Goal: Information Seeking & Learning: Learn about a topic

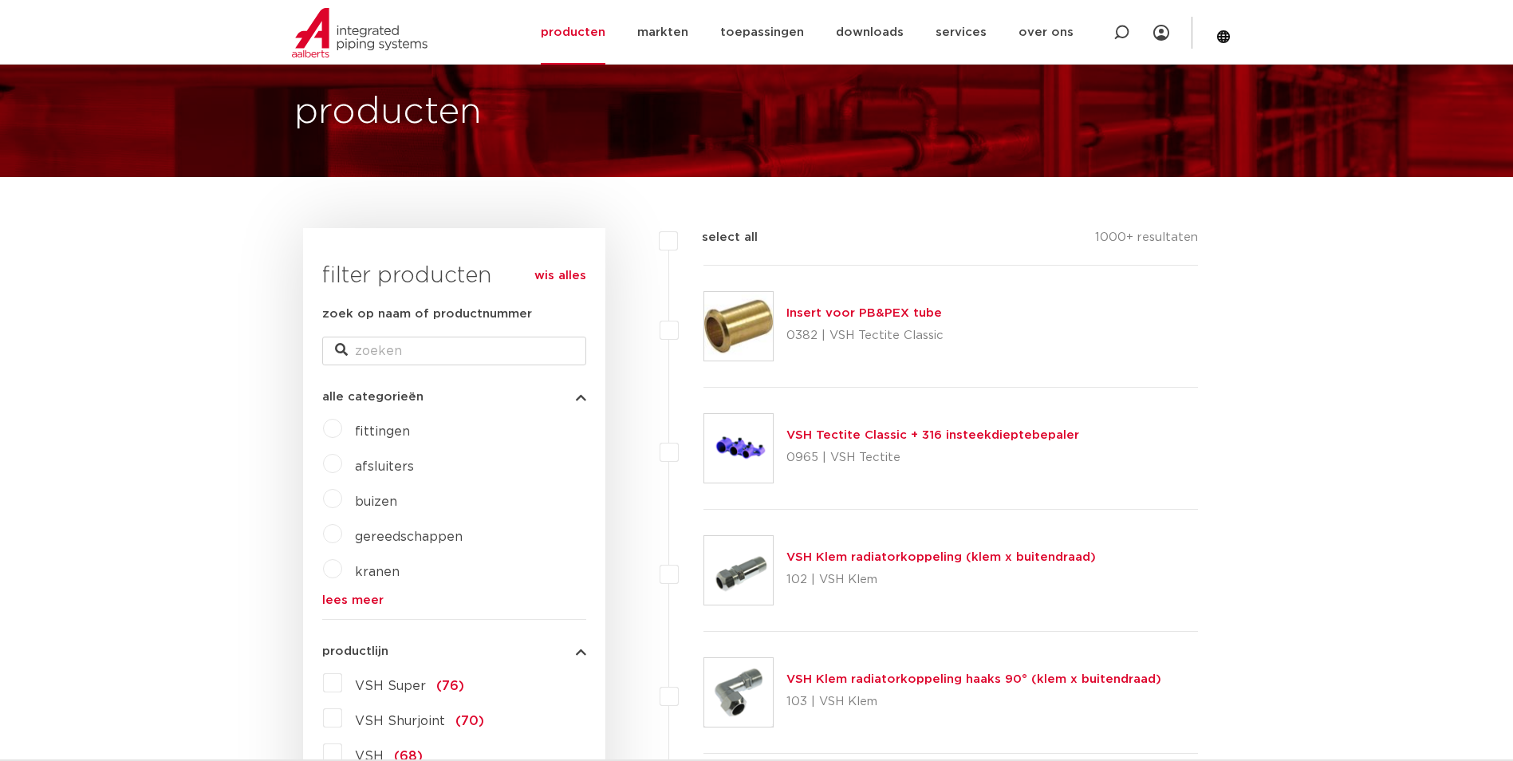
scroll to position [319, 0]
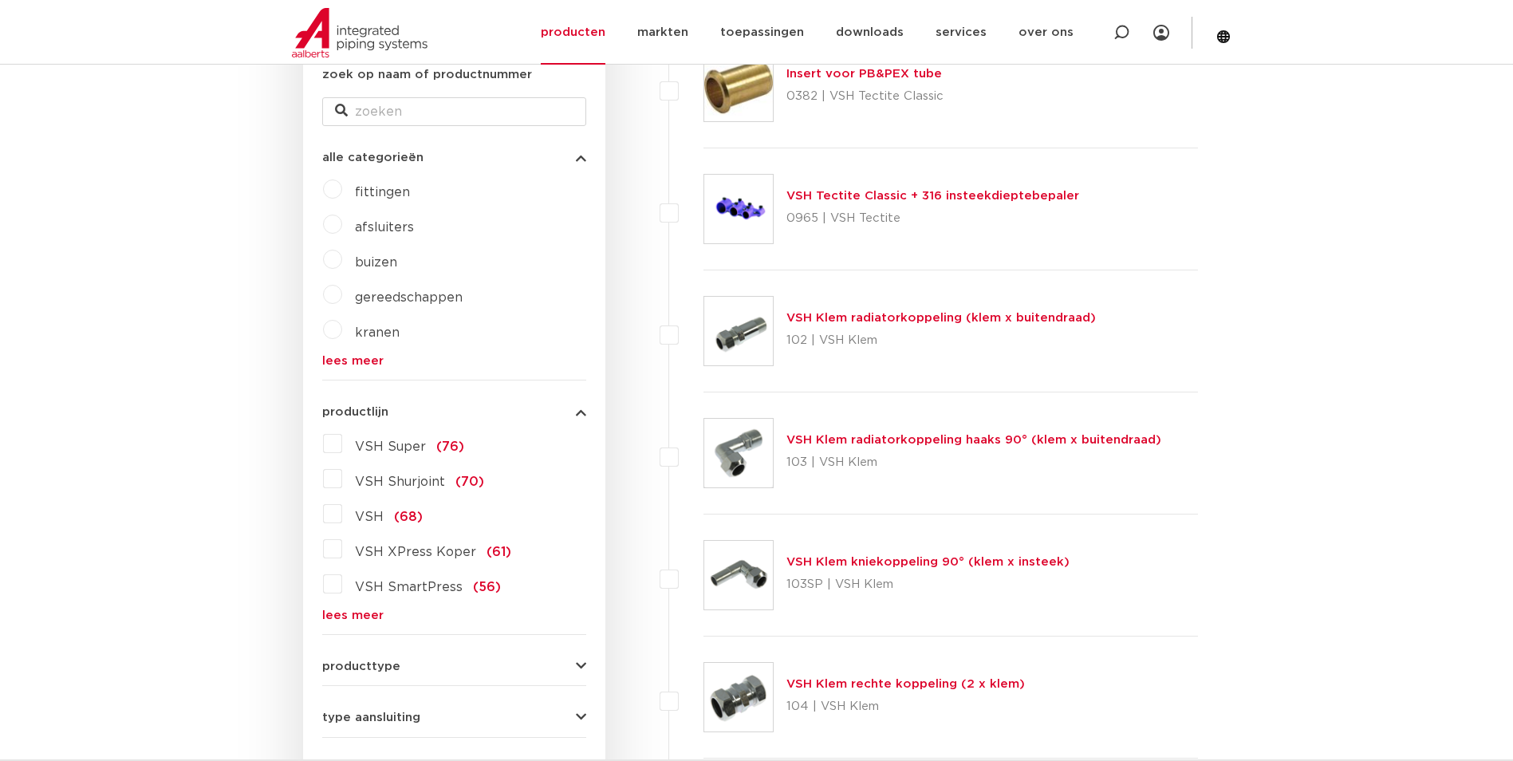
click at [338, 610] on link "lees meer" at bounding box center [454, 616] width 264 height 12
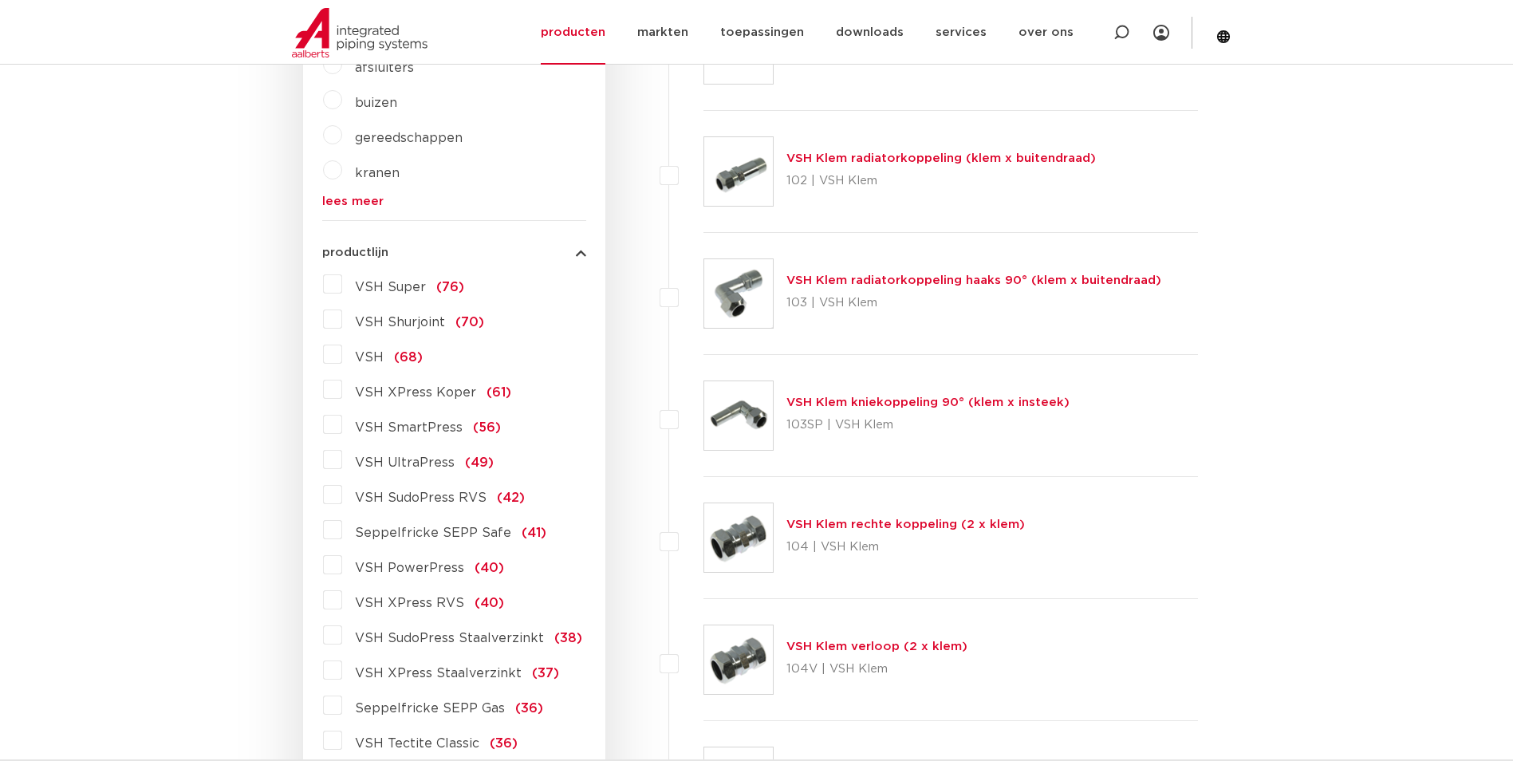
scroll to position [638, 0]
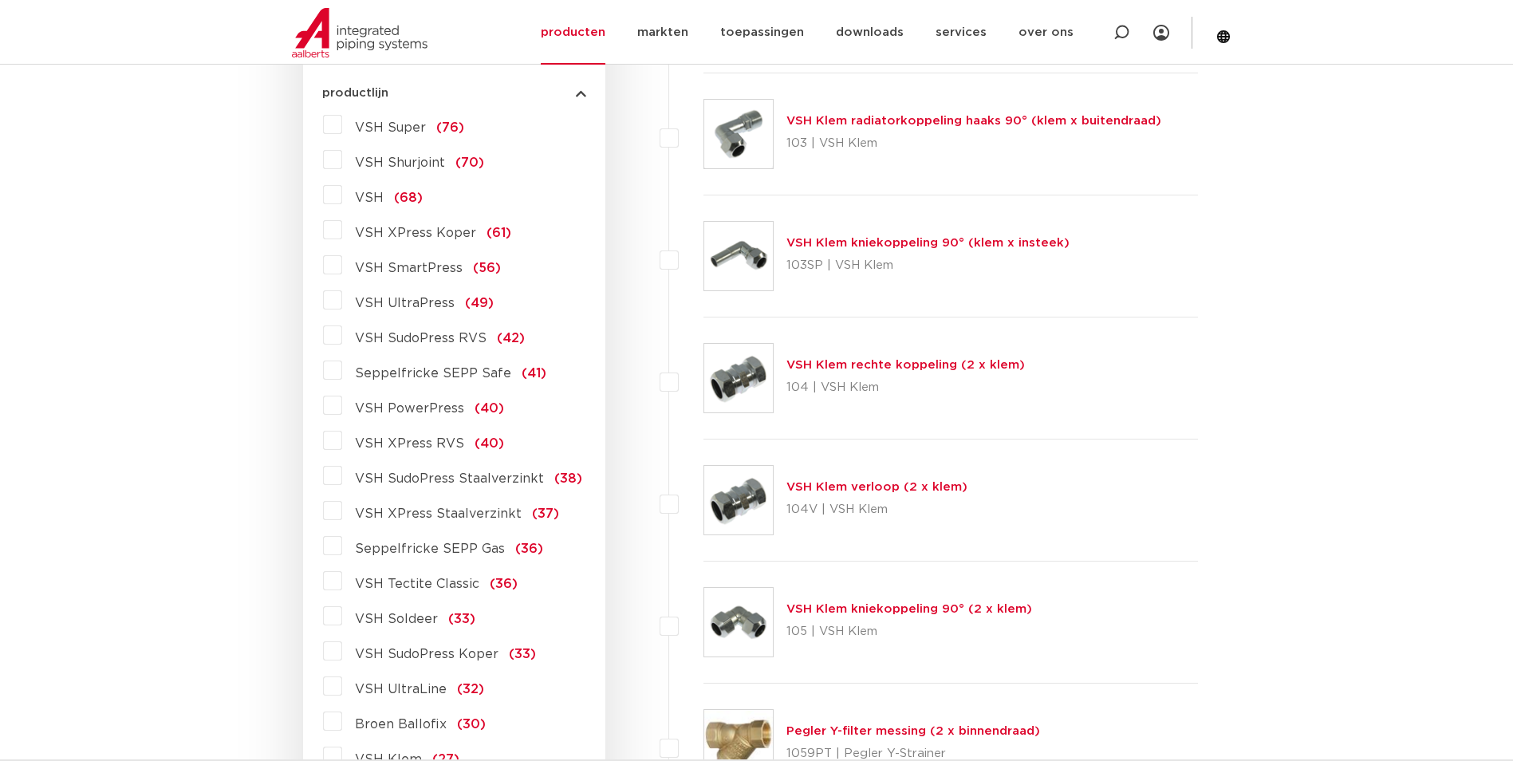
click at [342, 503] on label "VSH XPress Staalverzinkt (37)" at bounding box center [450, 511] width 217 height 26
click at [0, 0] on input "VSH XPress Staalverzinkt (37)" at bounding box center [0, 0] width 0 height 0
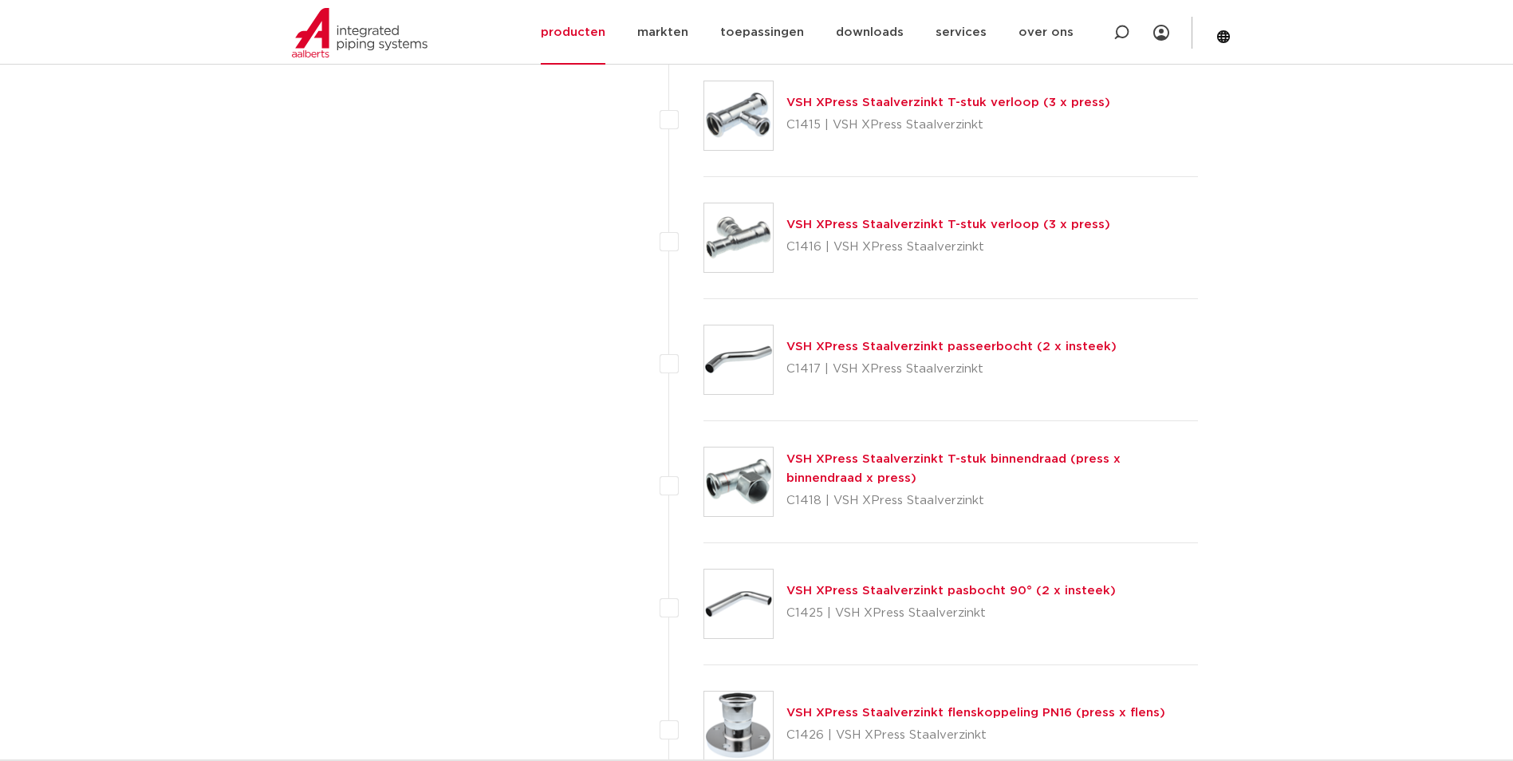
scroll to position [1835, 0]
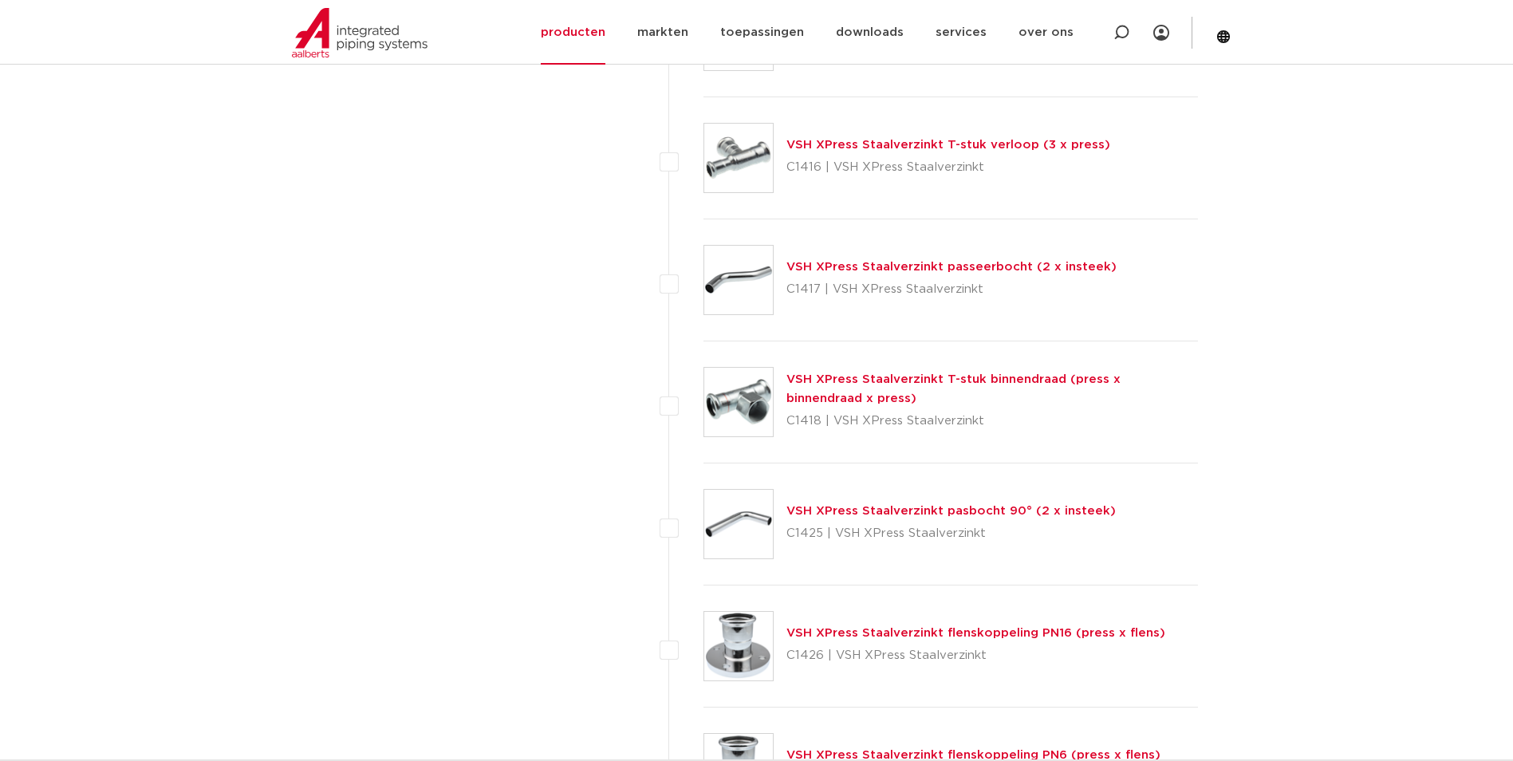
click at [824, 378] on link "VSH XPress Staalverzinkt T-stuk binnendraad (press x binnendraad x press)" at bounding box center [954, 388] width 334 height 31
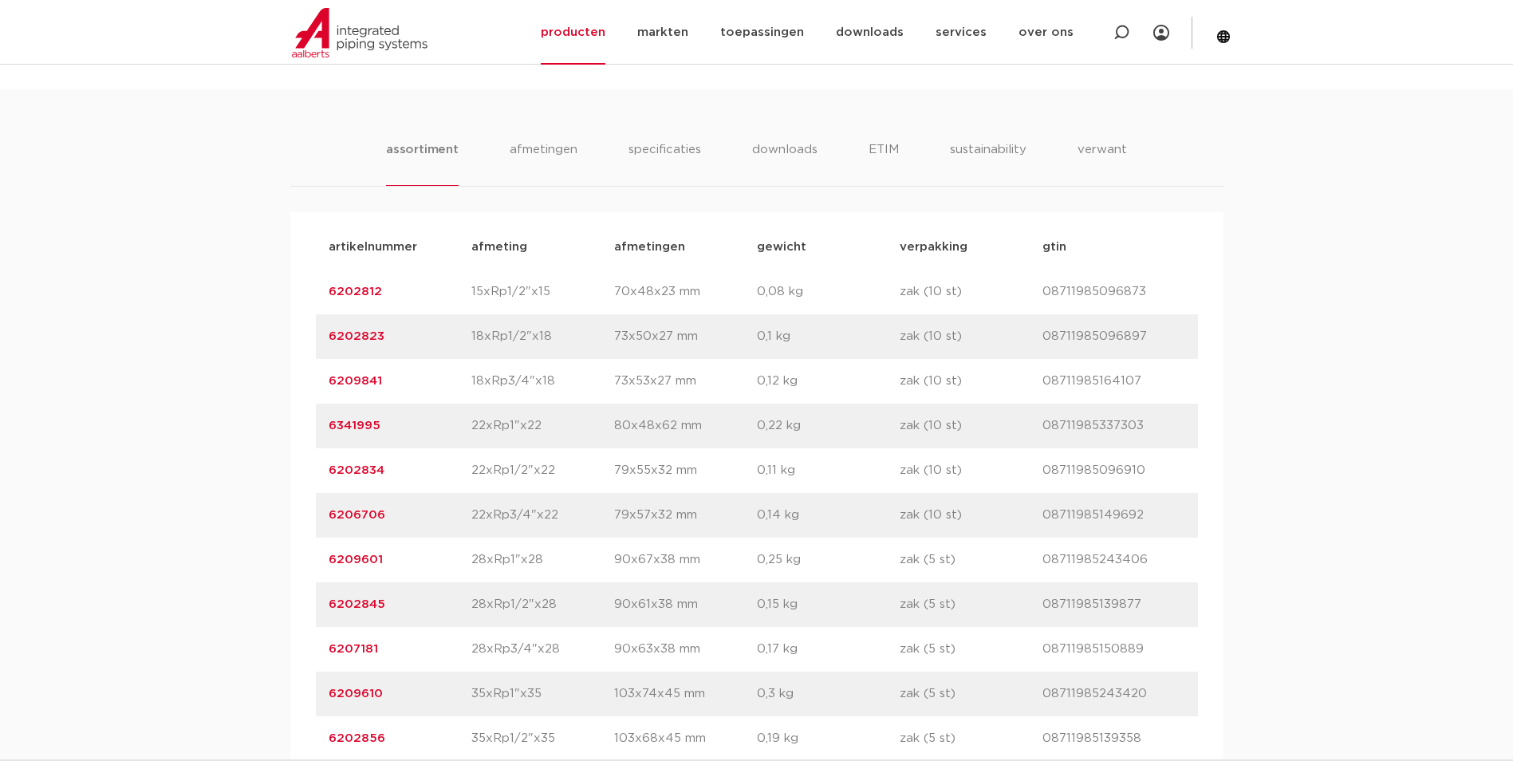
scroll to position [1197, 0]
